Goal: Task Accomplishment & Management: Use online tool/utility

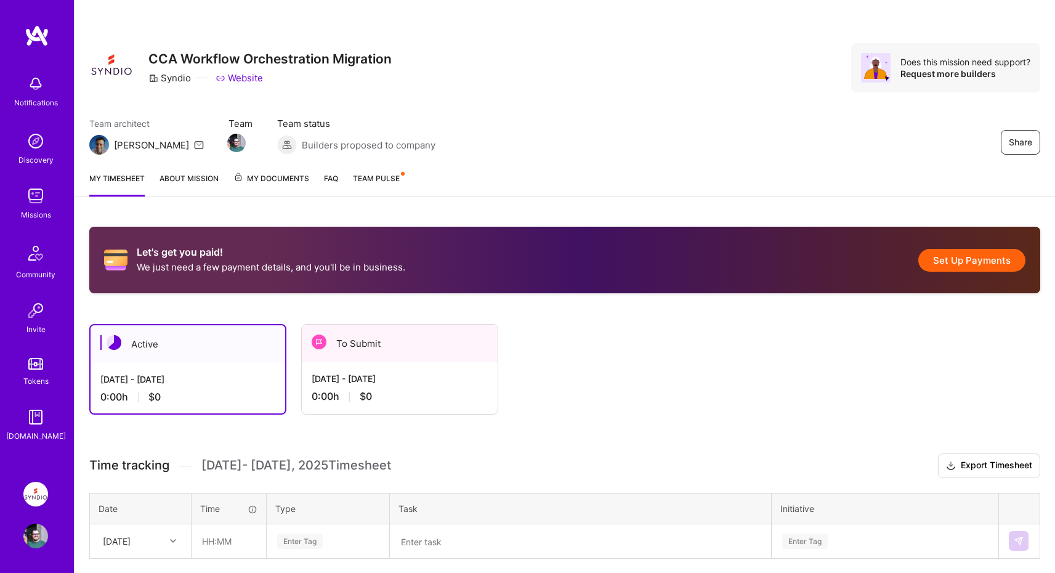
scroll to position [94, 0]
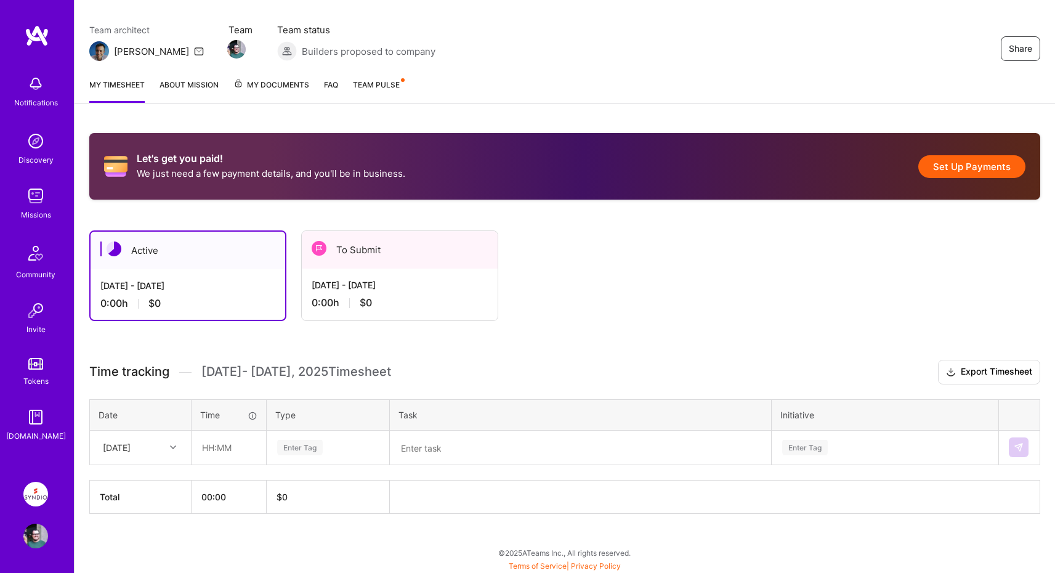
click at [413, 289] on div "[DATE] - [DATE]" at bounding box center [400, 284] width 176 height 13
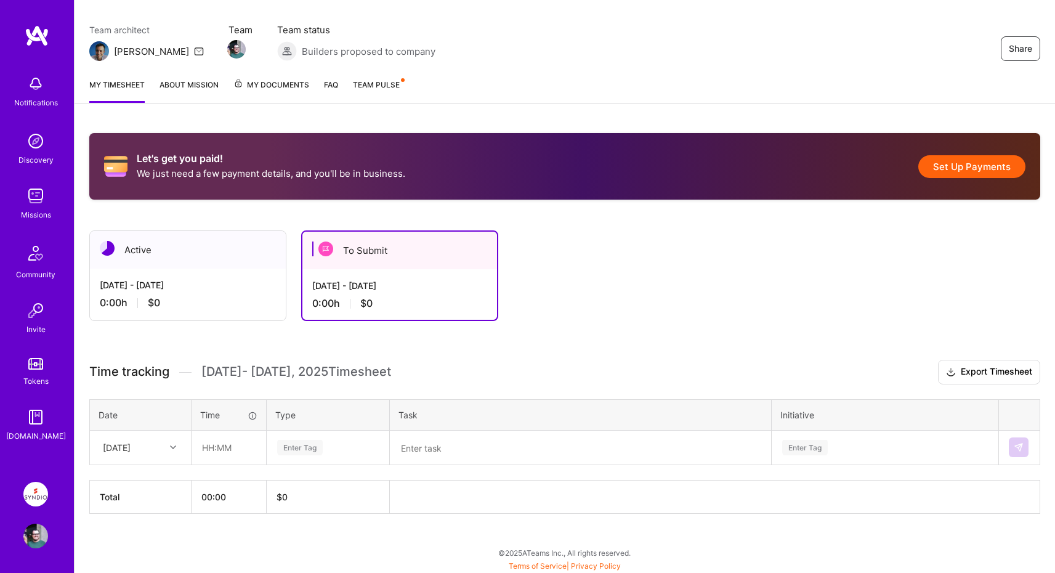
scroll to position [95, 0]
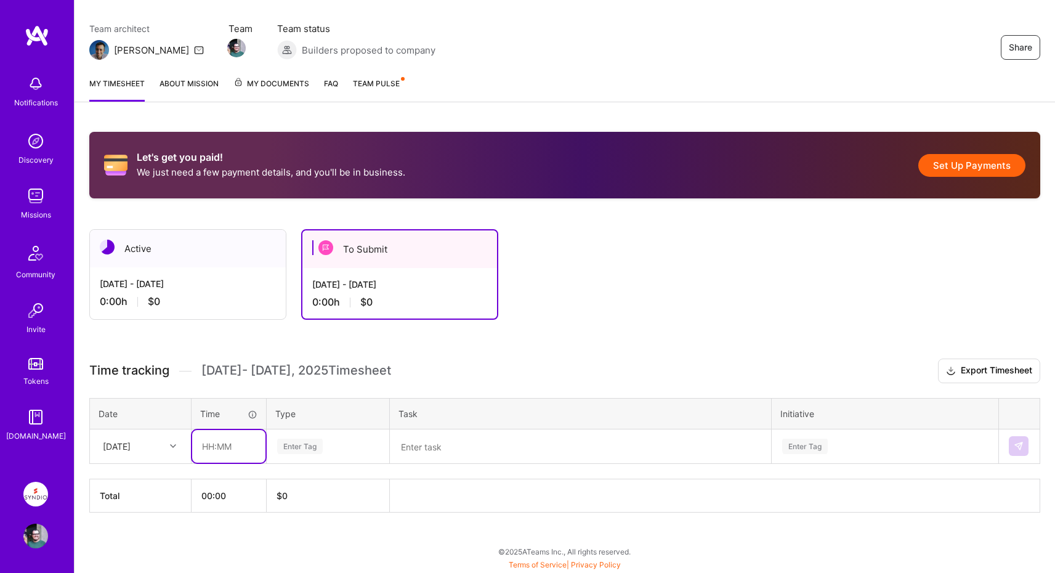
click at [227, 441] on input "text" at bounding box center [228, 446] width 73 height 33
click at [821, 357] on div "Let's get you paid! We just need a few payment details, and you'll be in busine…" at bounding box center [565, 345] width 981 height 456
click at [973, 166] on button "Set Up Payments" at bounding box center [972, 165] width 107 height 23
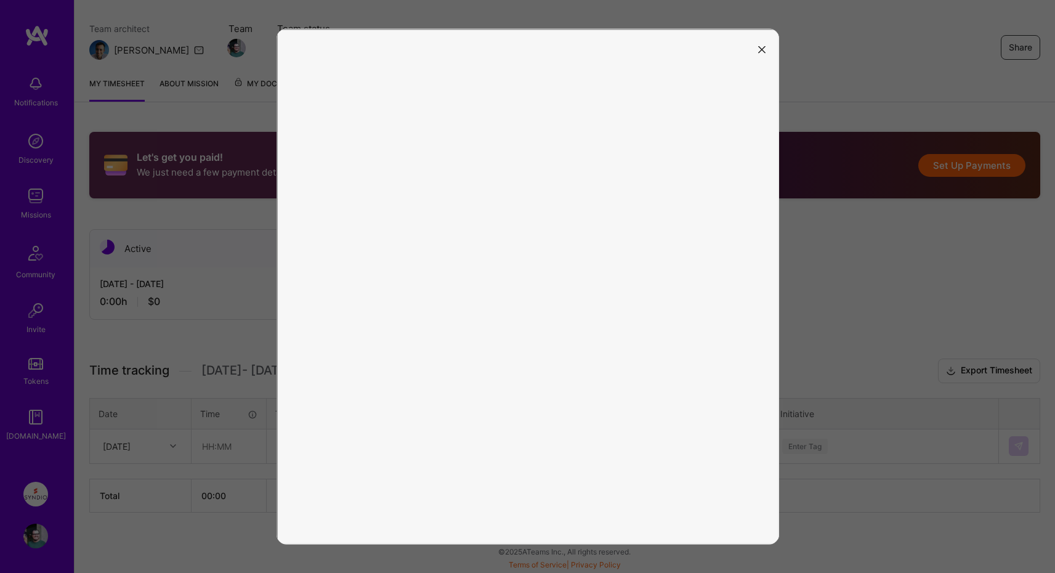
scroll to position [0, 0]
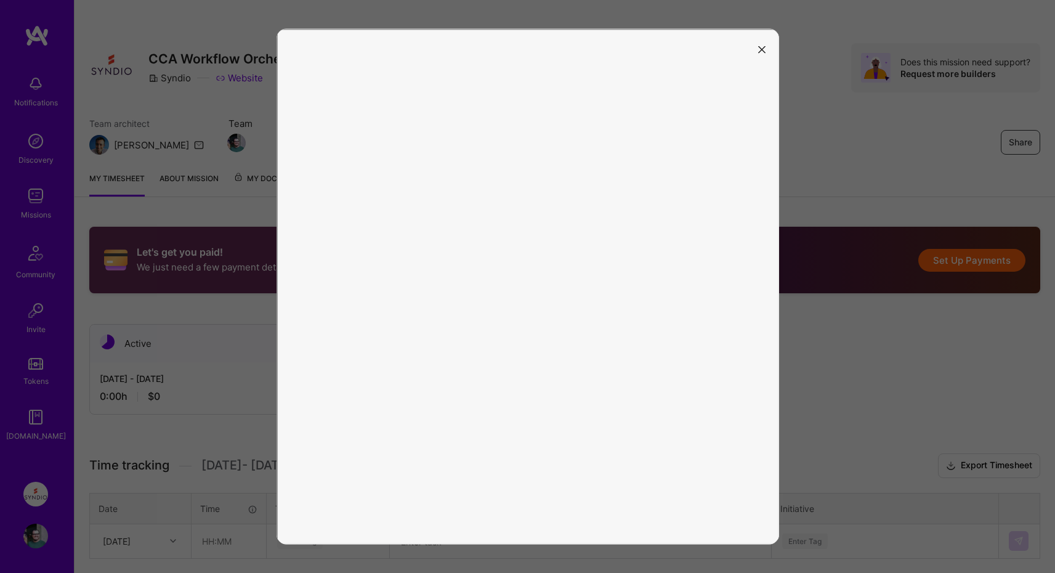
click at [762, 51] on icon "modal" at bounding box center [761, 49] width 7 height 7
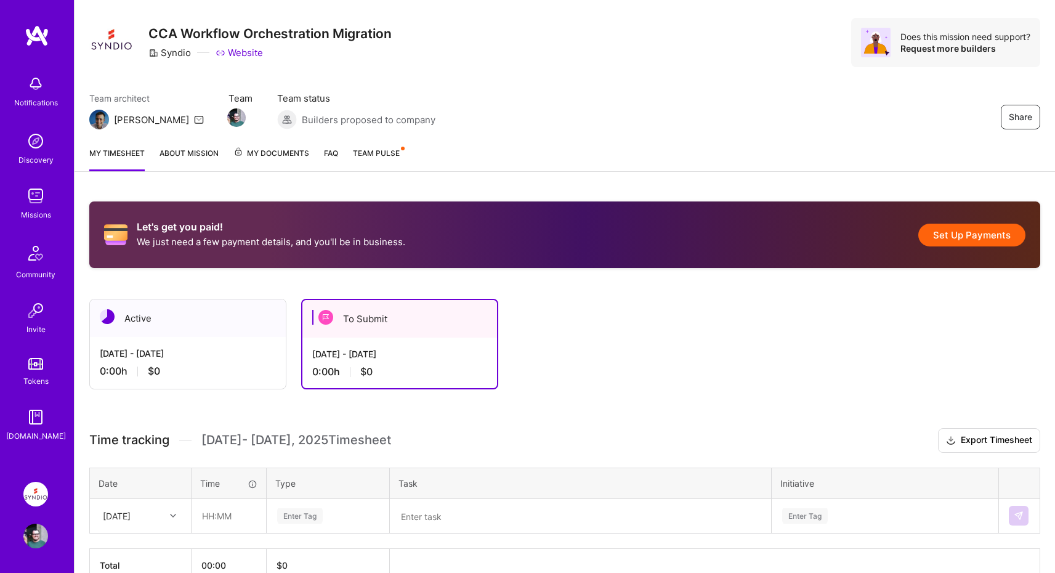
scroll to position [95, 0]
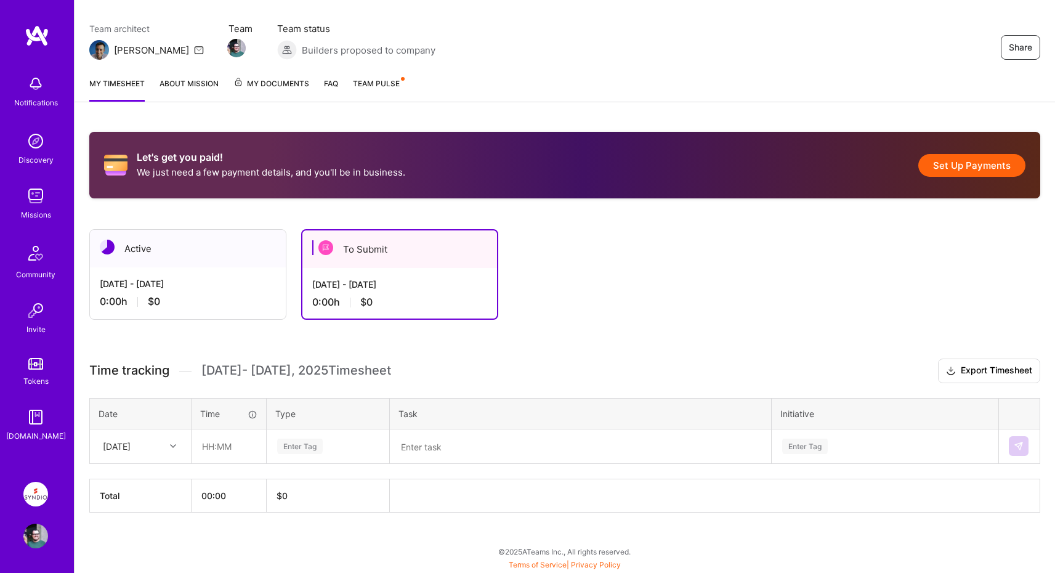
click at [375, 281] on div "[DATE] - [DATE]" at bounding box center [399, 284] width 175 height 13
click at [176, 448] on icon at bounding box center [173, 446] width 6 height 6
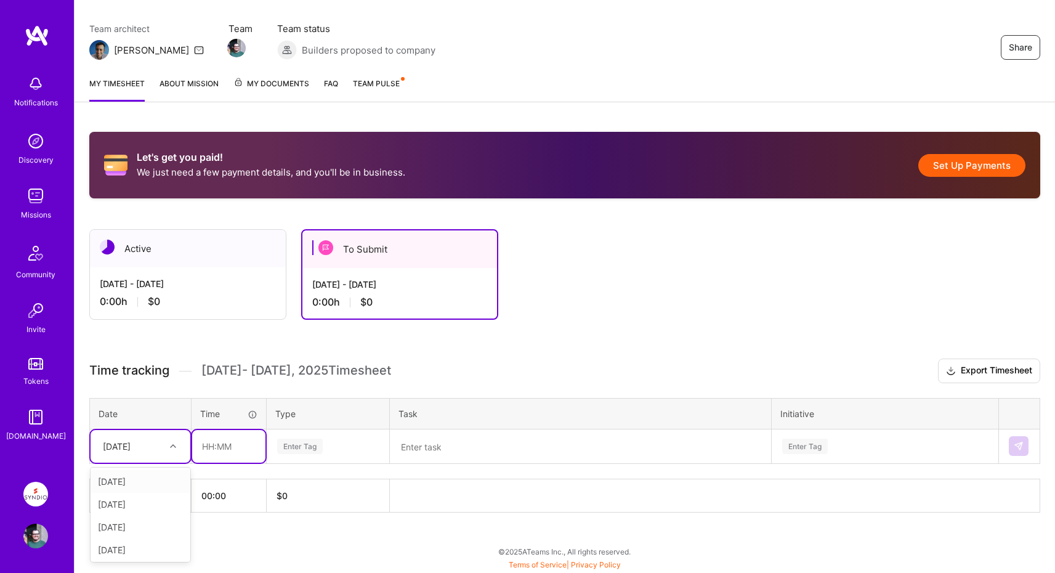
click at [260, 448] on input "text" at bounding box center [228, 446] width 73 height 33
type input "0"
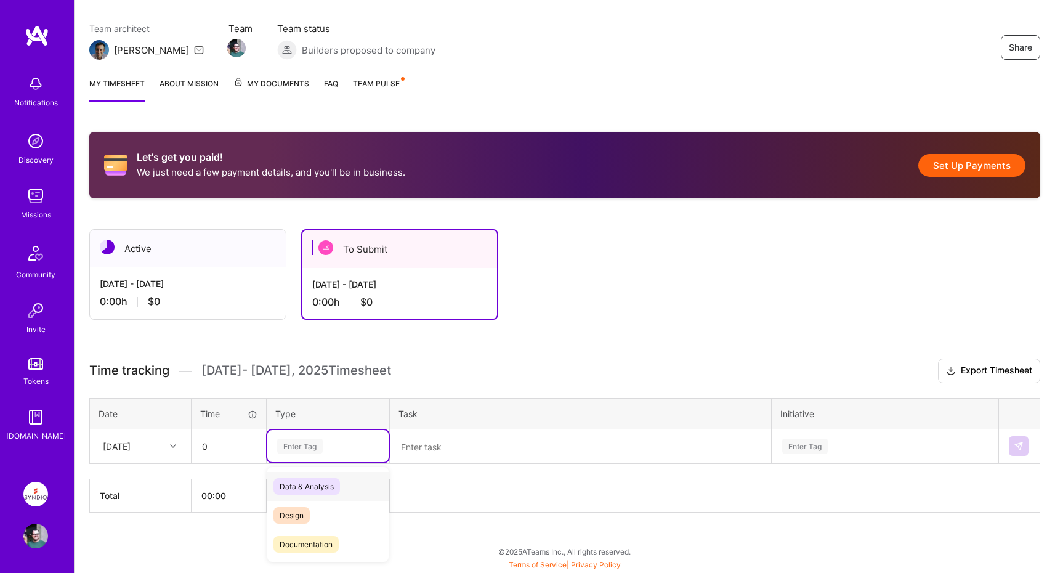
click at [352, 449] on div "Enter Tag" at bounding box center [328, 446] width 104 height 15
click at [335, 532] on div "Other" at bounding box center [327, 528] width 121 height 29
click at [434, 454] on textarea at bounding box center [580, 447] width 379 height 32
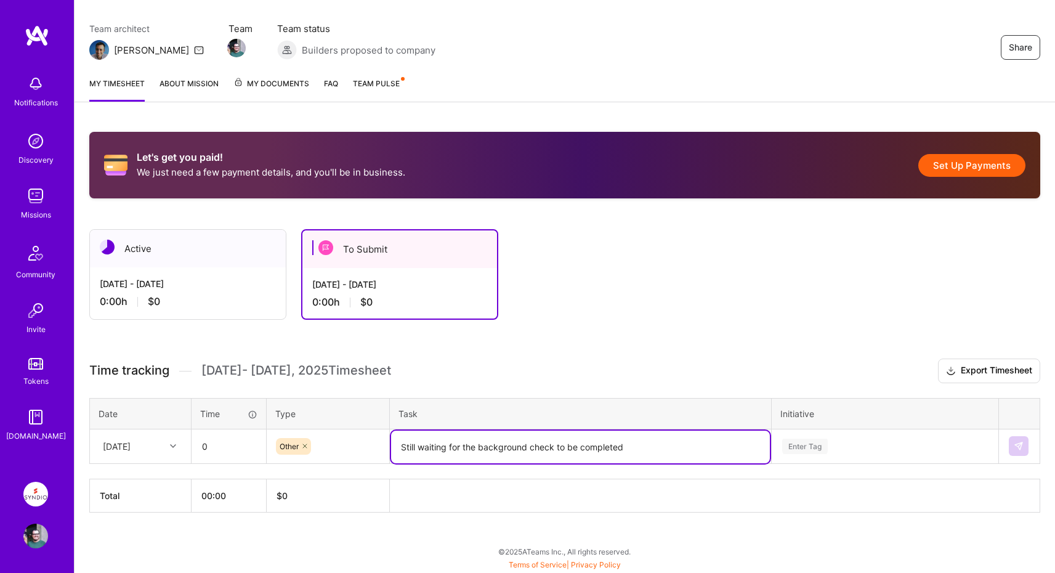
type textarea "Still waiting for the background check to be completed"
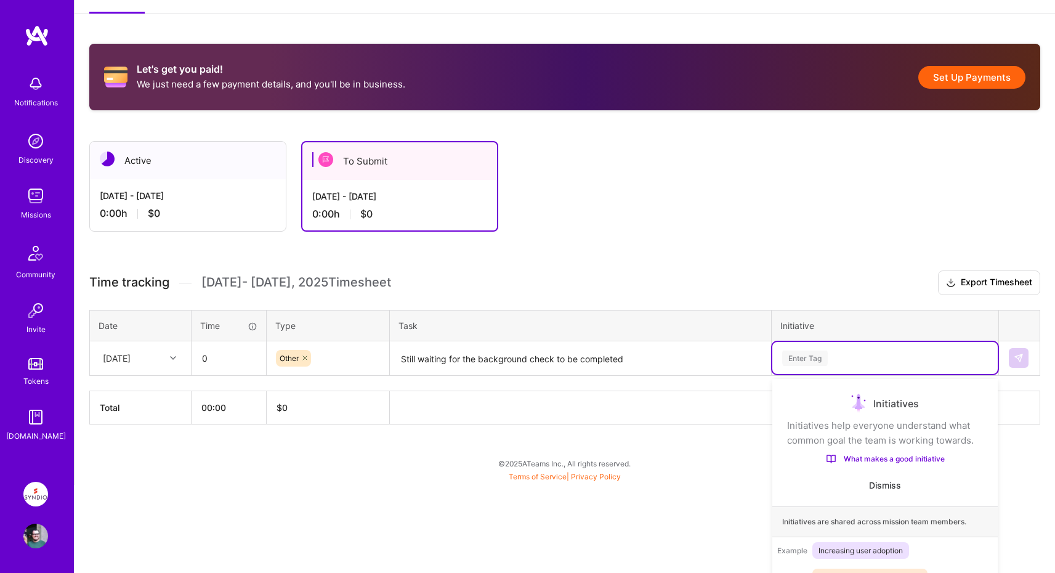
click at [853, 374] on div "Use Up and Down to choose options, press Enter to select the currently focused …" at bounding box center [885, 358] width 225 height 32
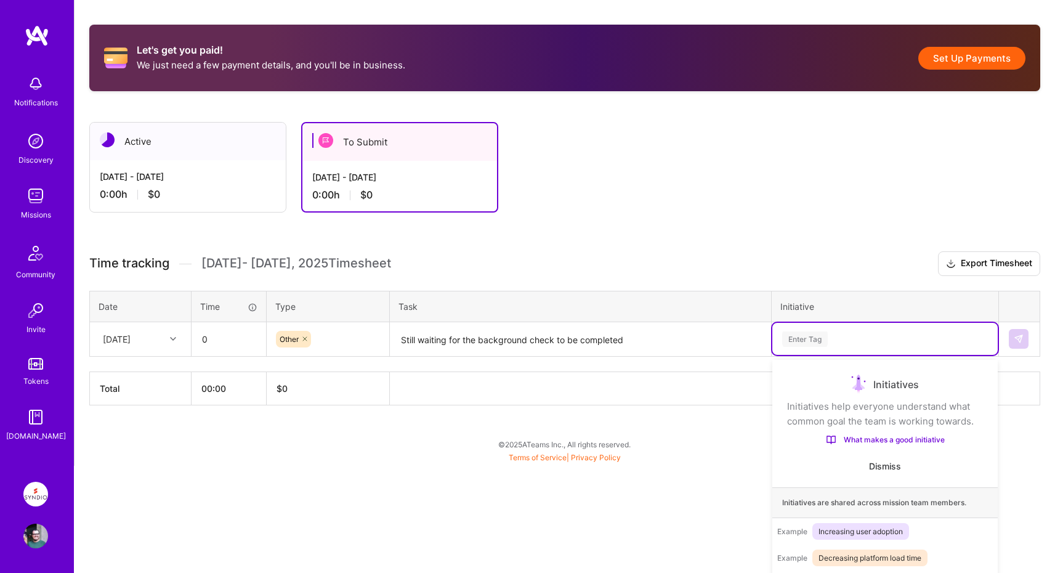
scroll to position [221, 0]
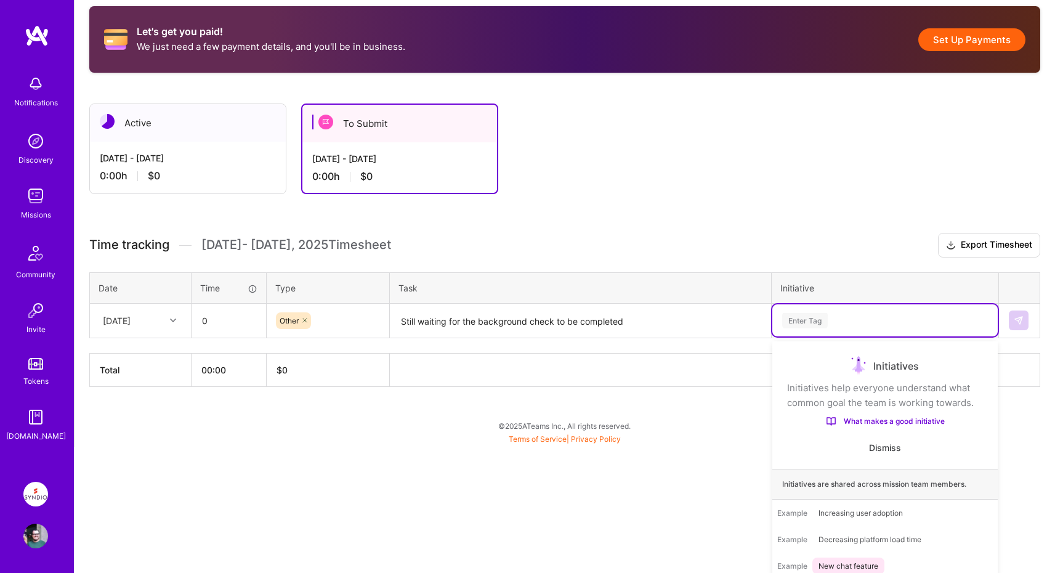
click at [1039, 437] on div "Let's get you paid! We just need a few payment details, and you'll be in busine…" at bounding box center [565, 219] width 981 height 456
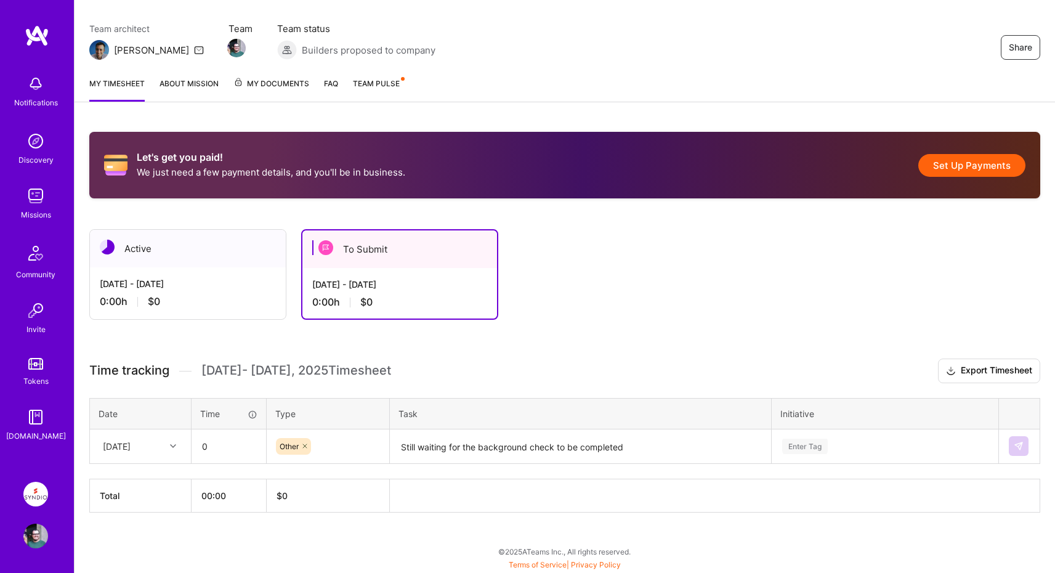
click at [570, 357] on div "Let's get you paid! We just need a few payment details, and you'll be in busine…" at bounding box center [565, 345] width 981 height 456
click at [1021, 445] on img at bounding box center [1019, 446] width 10 height 10
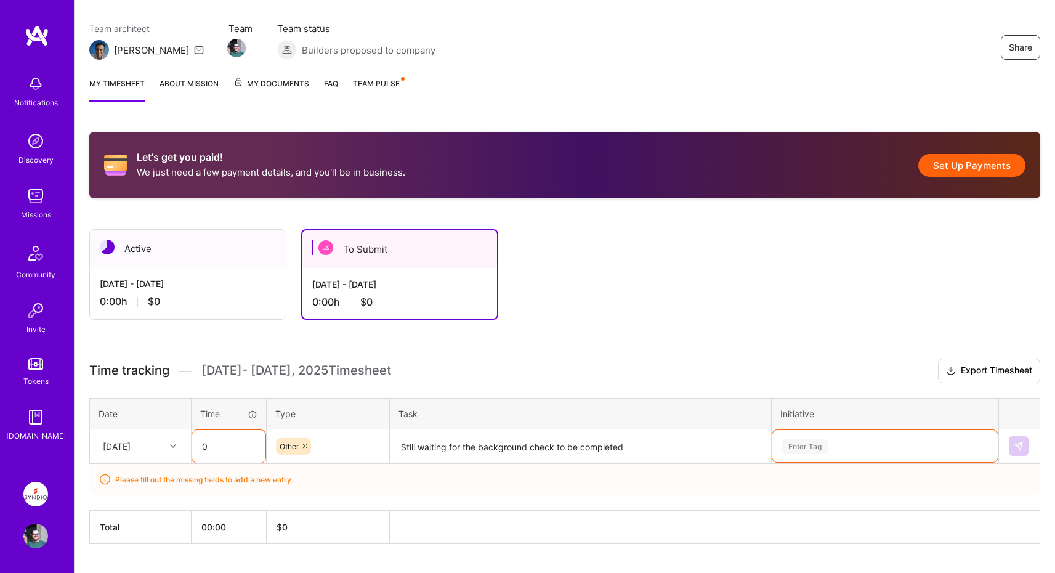
click at [230, 445] on input "0" at bounding box center [228, 446] width 73 height 33
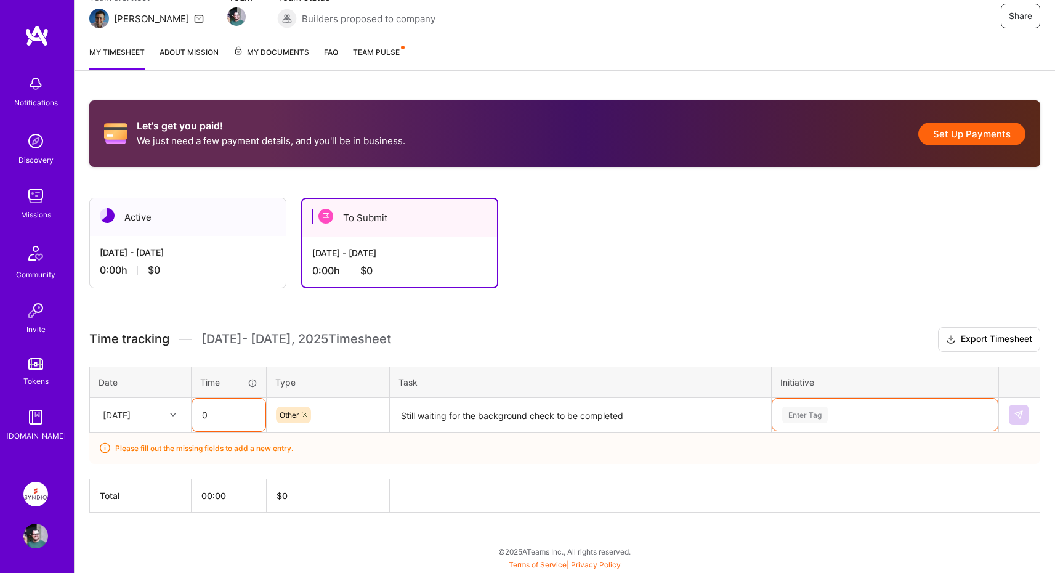
scroll to position [0, 0]
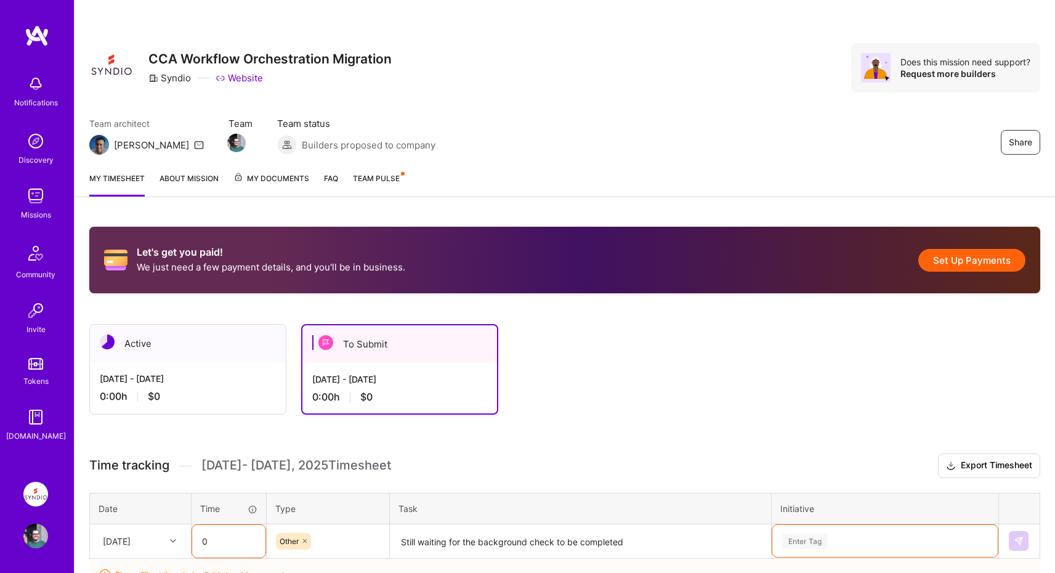
click at [585, 354] on div "Active [DATE] - [DATE] 0:00 h $0 To Submit [DATE] - [DATE] 0:00 h $0" at bounding box center [537, 369] width 897 height 91
click at [132, 362] on div "Active" at bounding box center [188, 344] width 196 height 38
